Goal: Task Accomplishment & Management: Complete application form

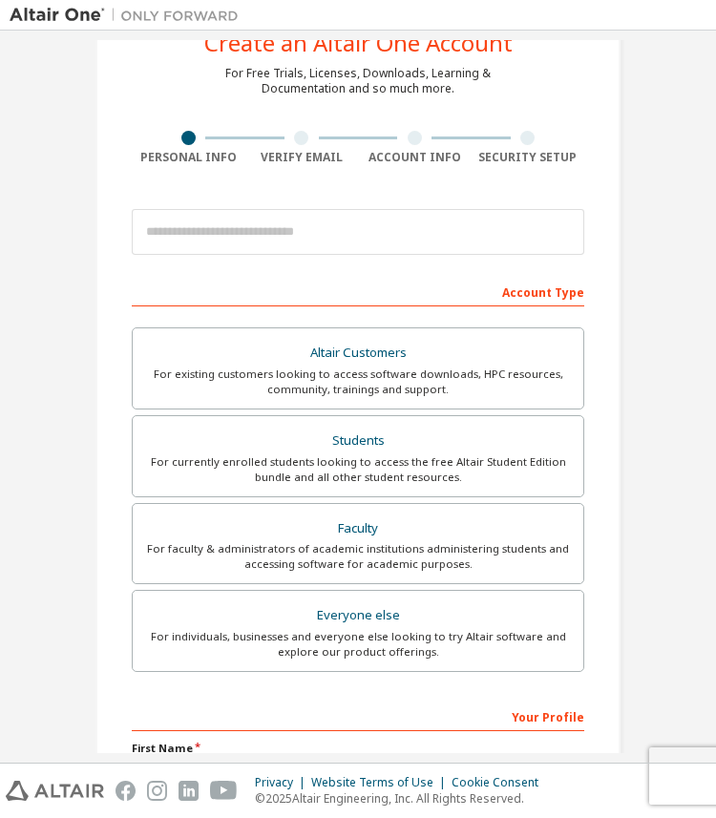
scroll to position [88, 0]
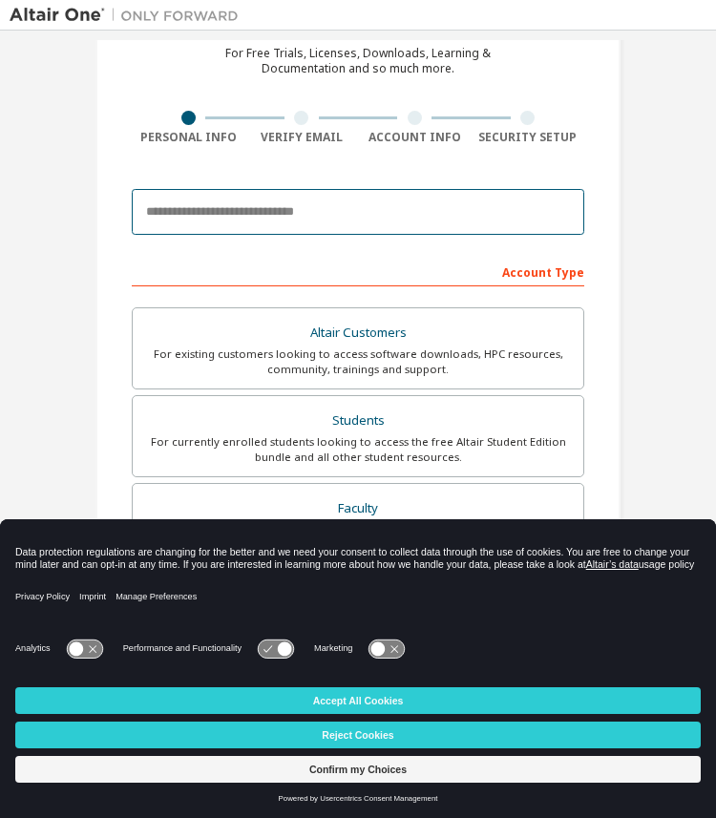
click at [267, 208] on input "email" at bounding box center [358, 212] width 453 height 46
type input "**********"
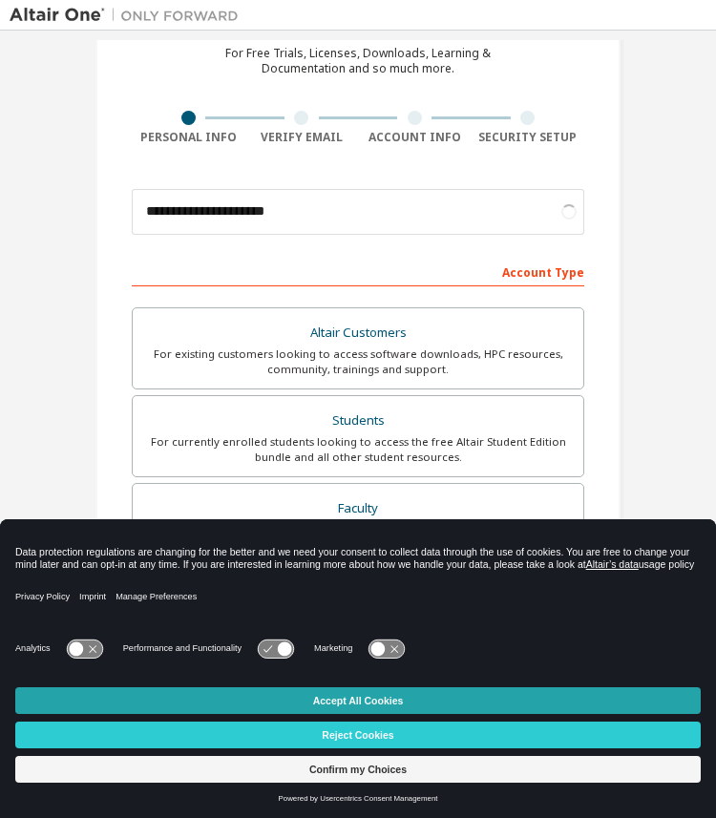
click at [292, 702] on button "Accept All Cookies" at bounding box center [358, 701] width 686 height 27
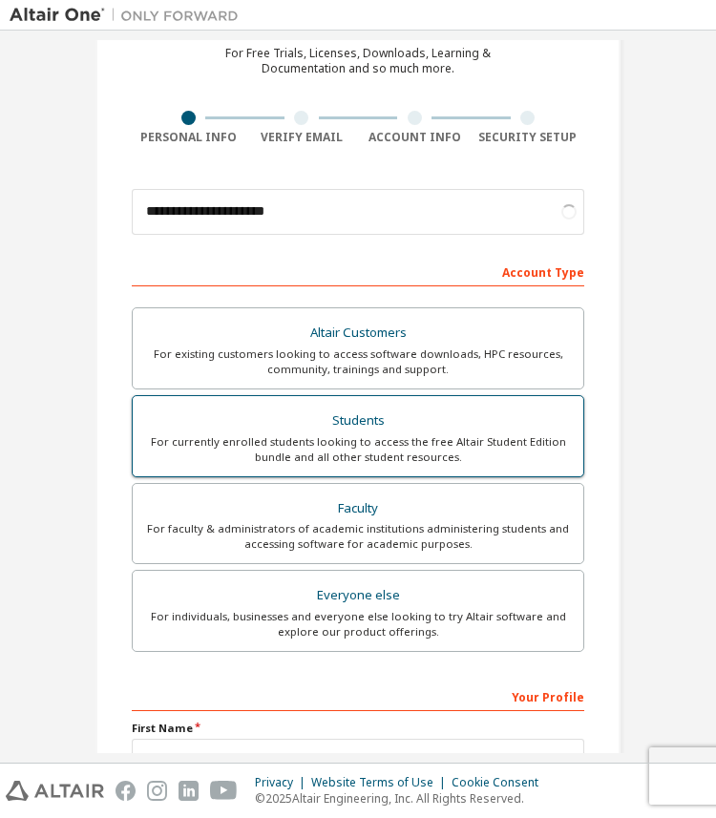
click at [394, 448] on div "For currently enrolled students looking to access the free Altair Student Editi…" at bounding box center [358, 450] width 428 height 31
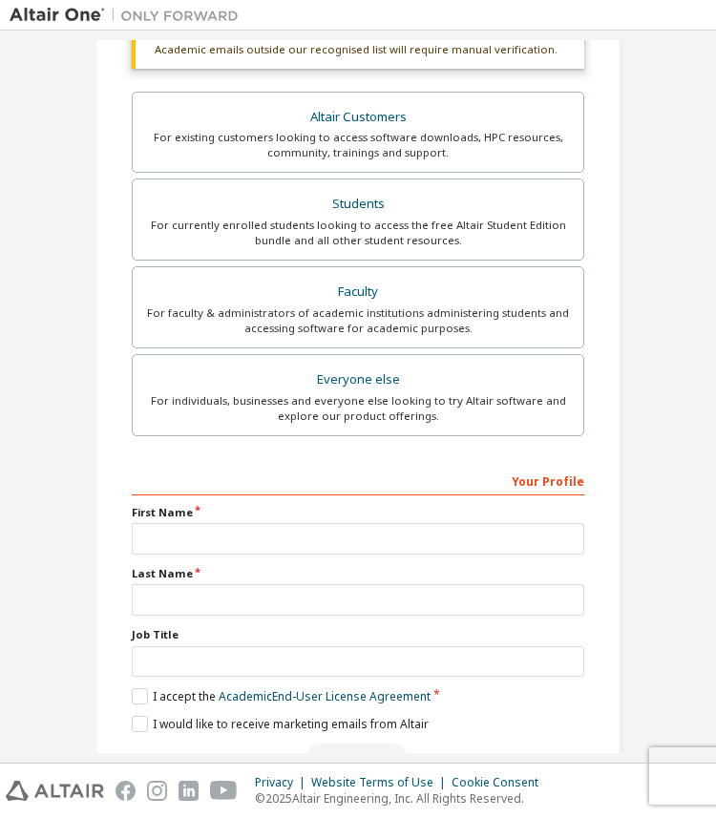
scroll to position [409, 0]
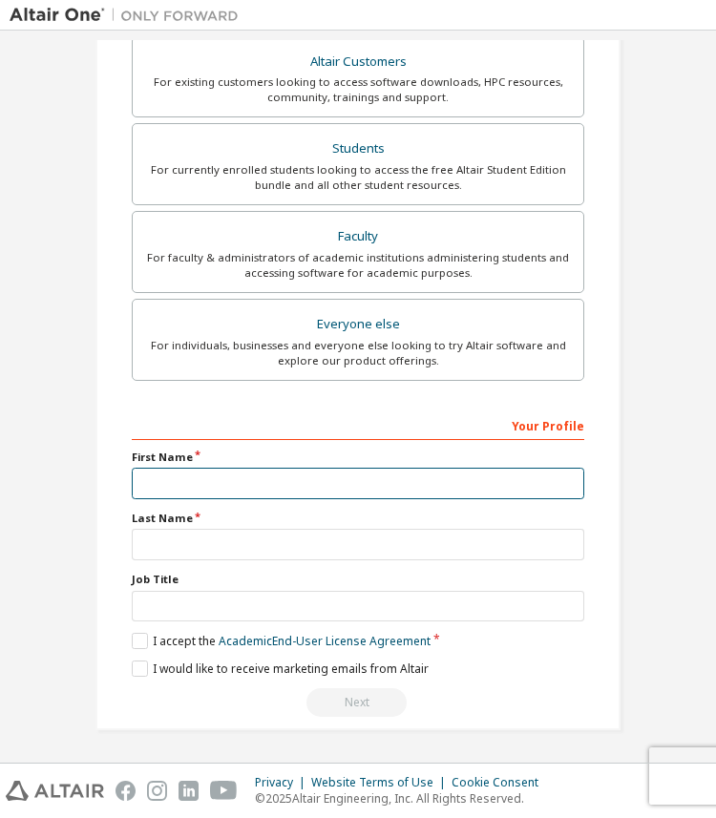
click at [384, 480] on input "text" at bounding box center [358, 484] width 453 height 32
type input "******"
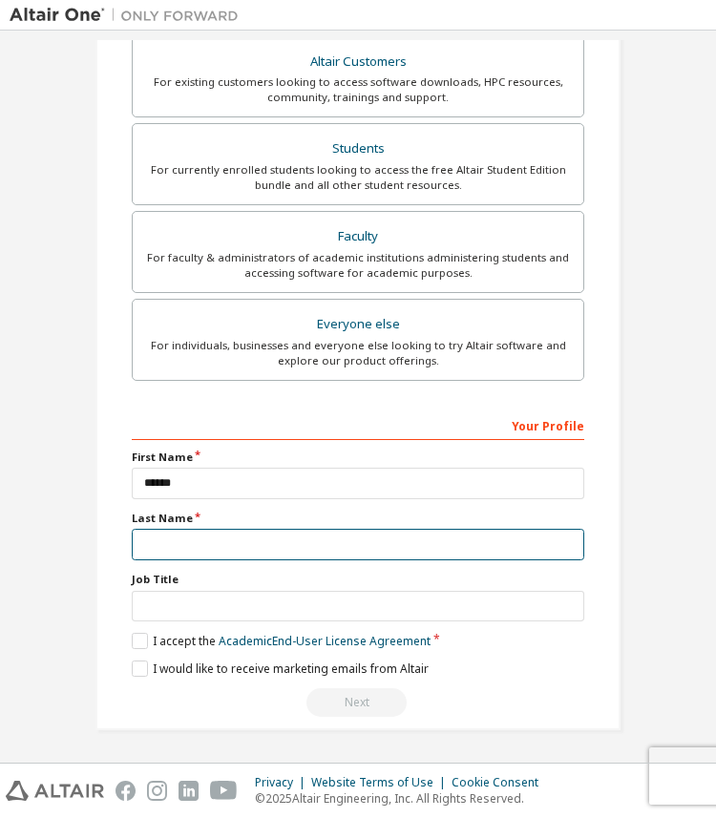
click at [295, 544] on input "text" at bounding box center [358, 545] width 453 height 32
type input "********"
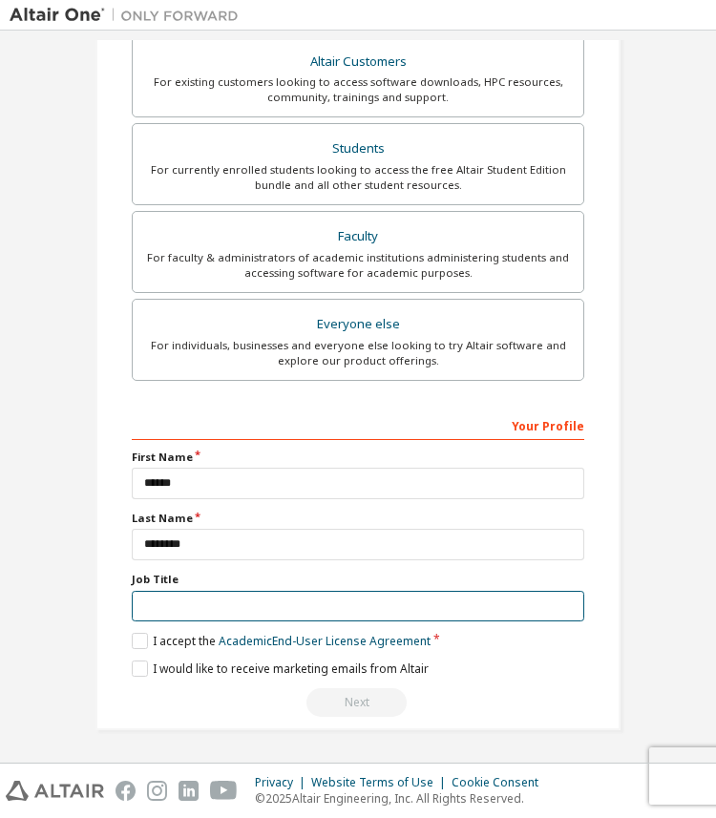
click at [262, 602] on input "text" at bounding box center [358, 607] width 453 height 32
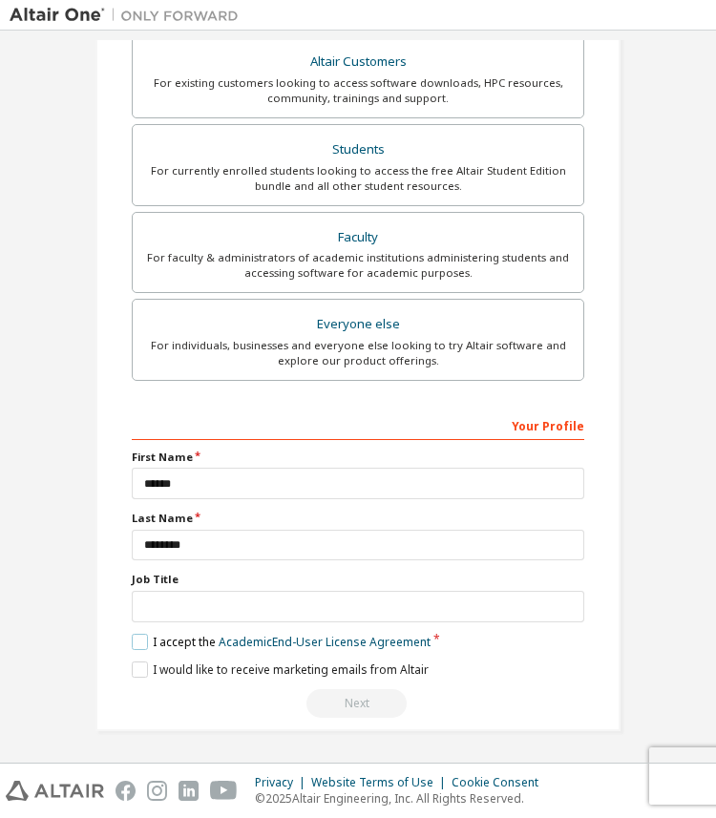
click at [132, 642] on label "I accept the Academic End-User License Agreement" at bounding box center [281, 642] width 299 height 16
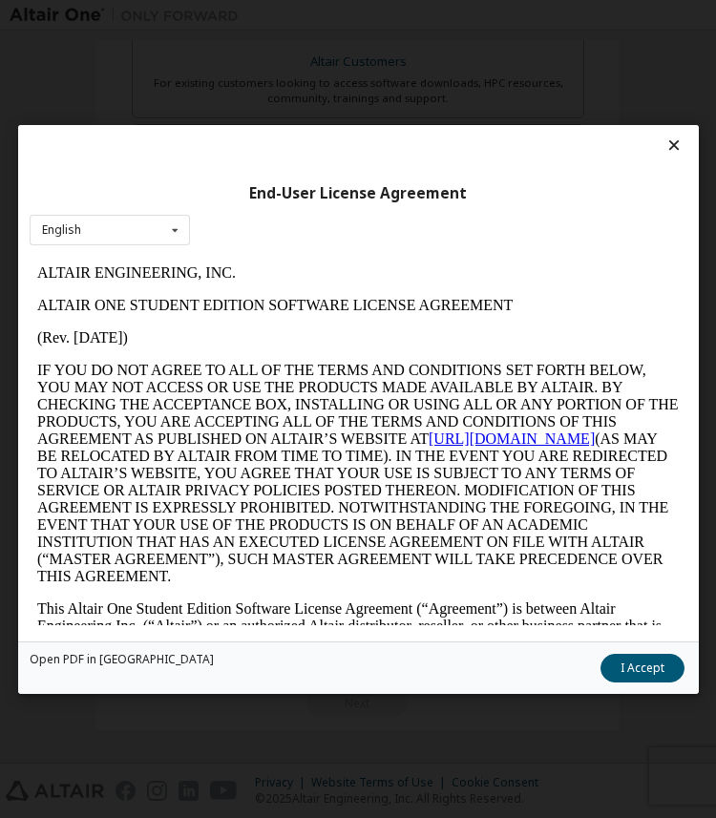
scroll to position [0, 0]
click at [649, 669] on button "I Accept" at bounding box center [642, 667] width 84 height 29
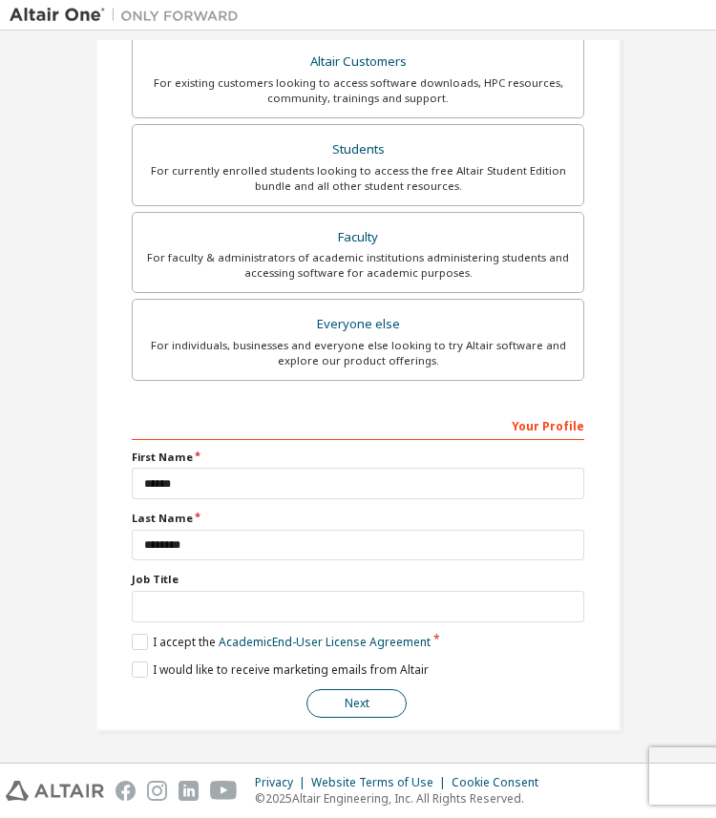
click at [371, 690] on button "Next" at bounding box center [357, 704] width 100 height 29
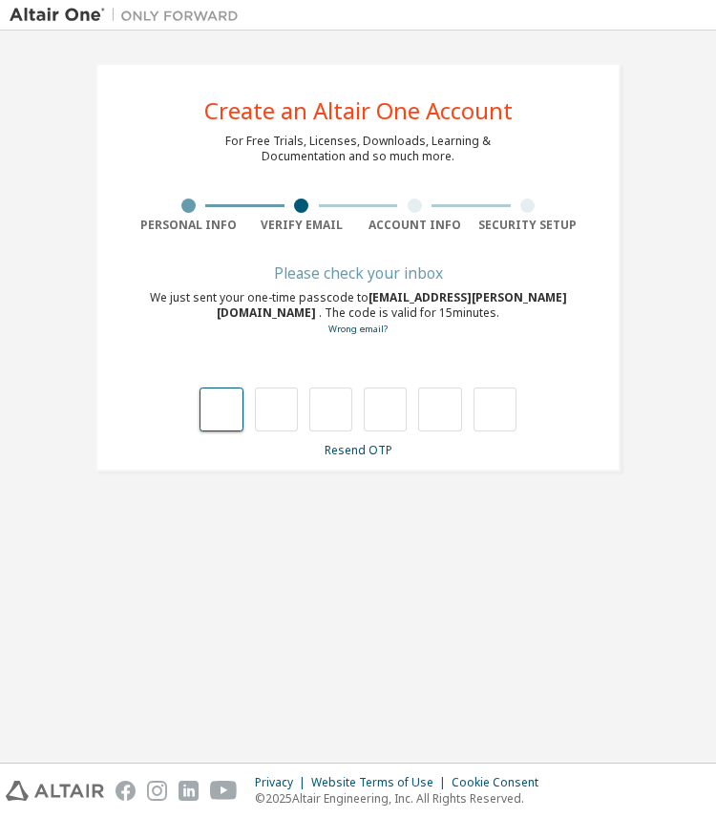
type input "*"
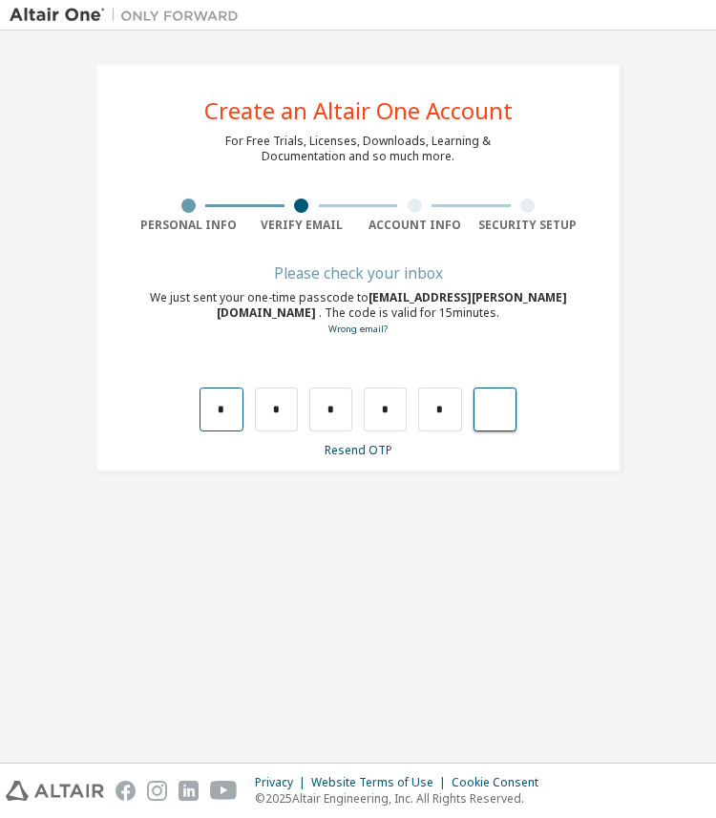
type input "*"
